Goal: Task Accomplishment & Management: Manage account settings

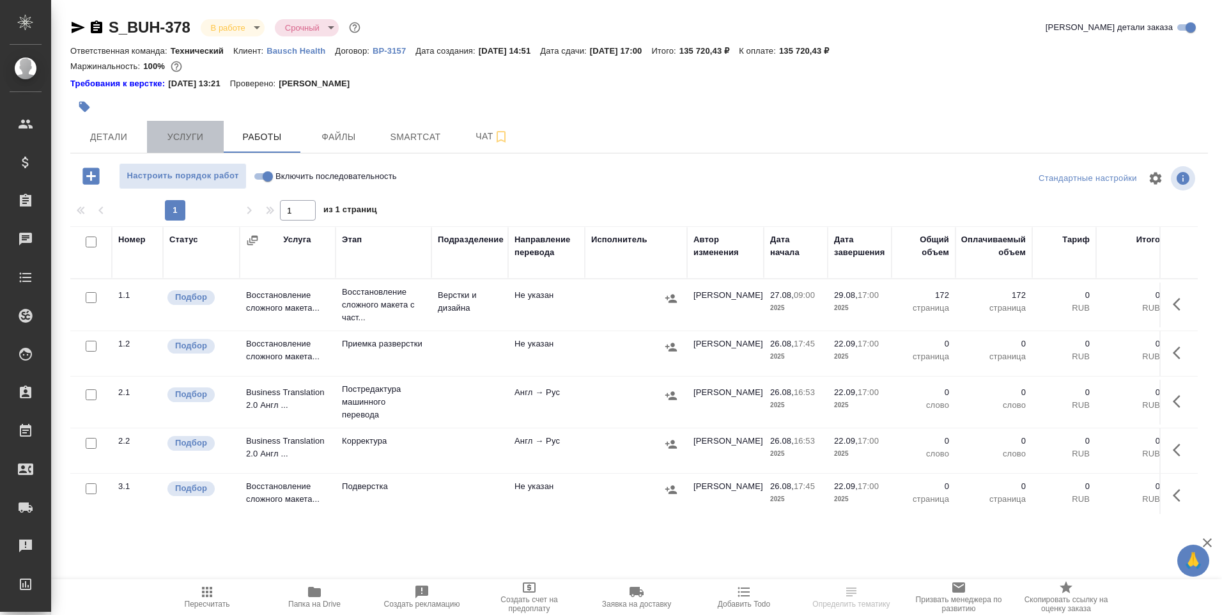
click at [186, 134] on span "Услуги" at bounding box center [185, 137] width 61 height 16
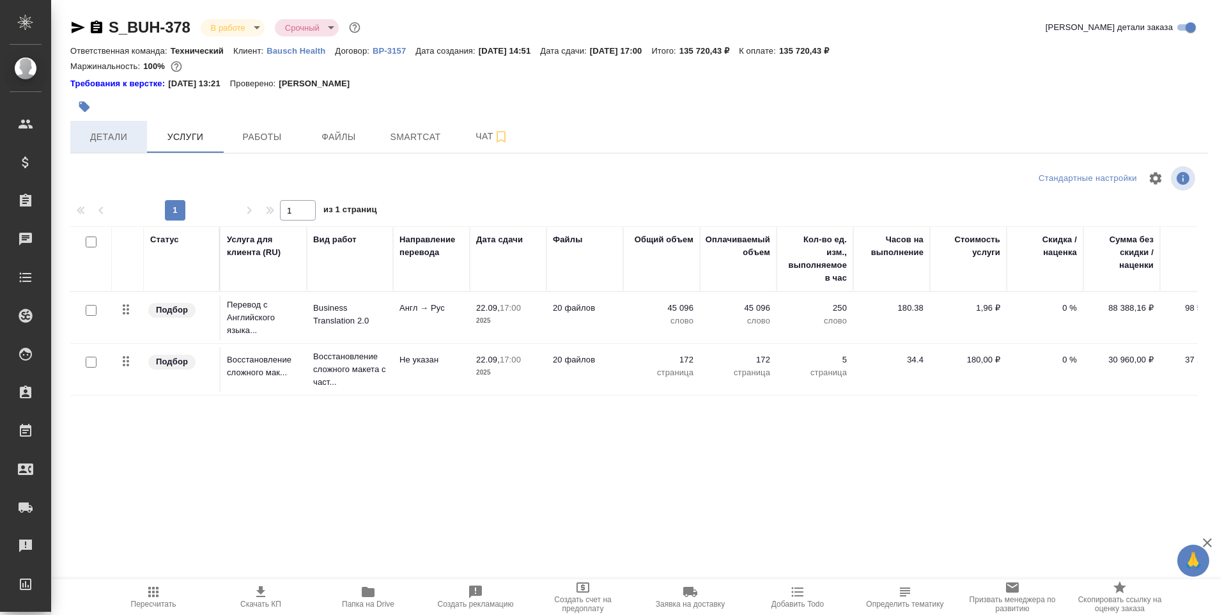
click at [119, 139] on span "Детали" at bounding box center [108, 137] width 61 height 16
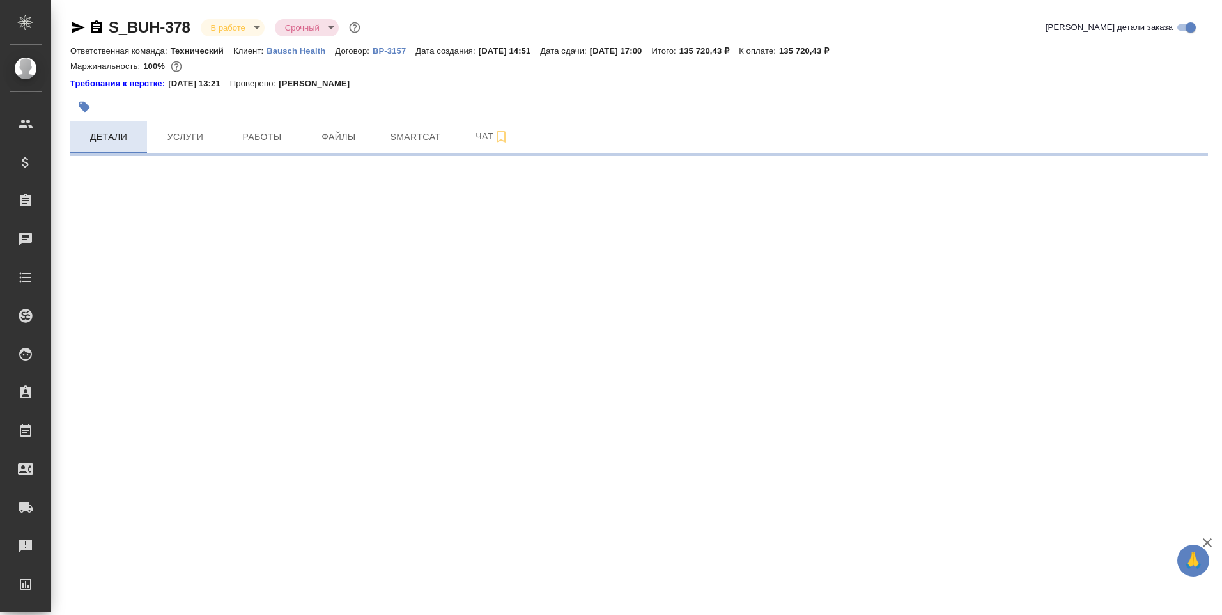
select select "RU"
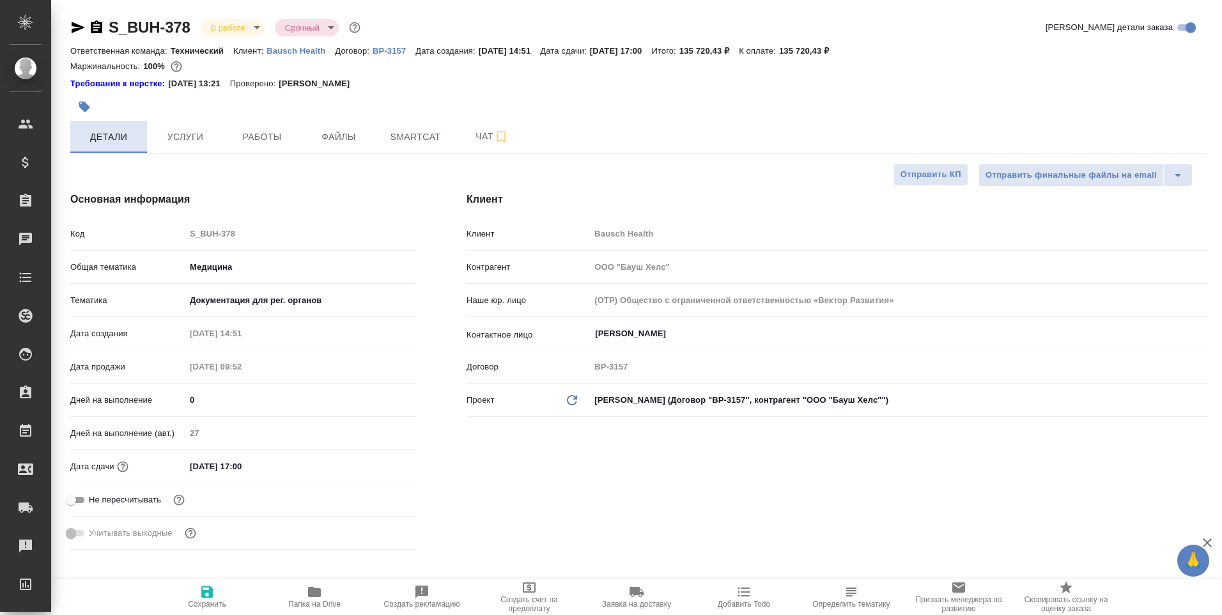
type textarea "x"
